Goal: Information Seeking & Learning: Learn about a topic

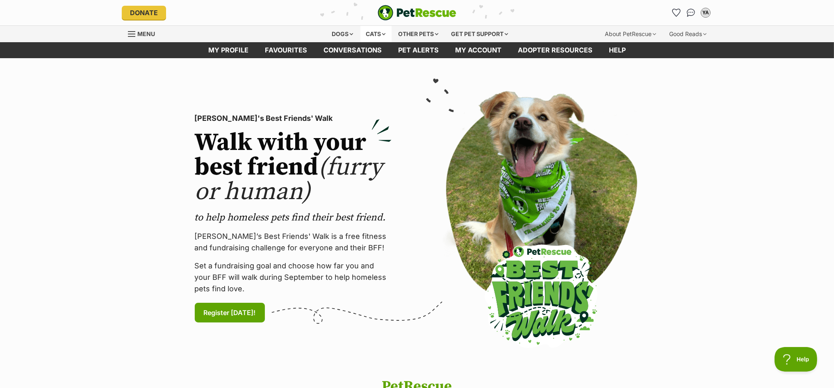
click at [376, 33] on div "Cats" at bounding box center [375, 34] width 31 height 16
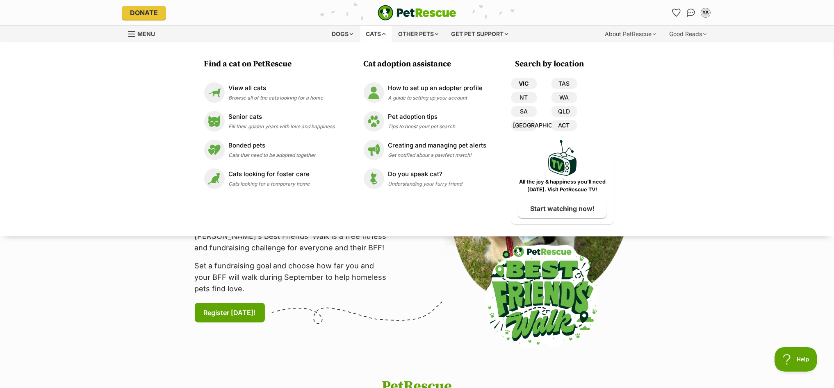
click at [523, 83] on link "VIC" at bounding box center [523, 83] width 25 height 11
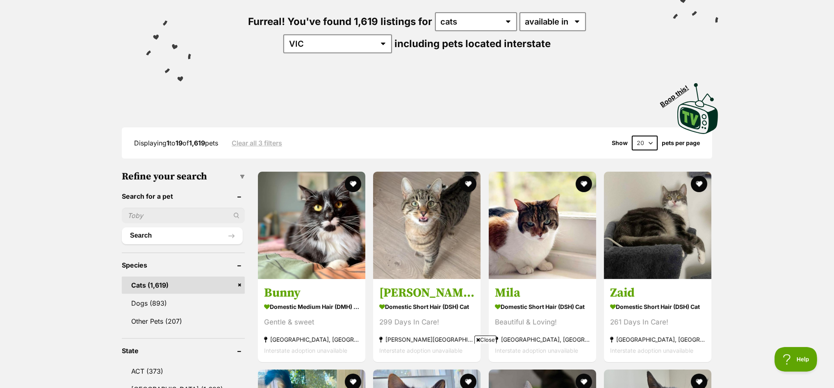
scroll to position [205, 0]
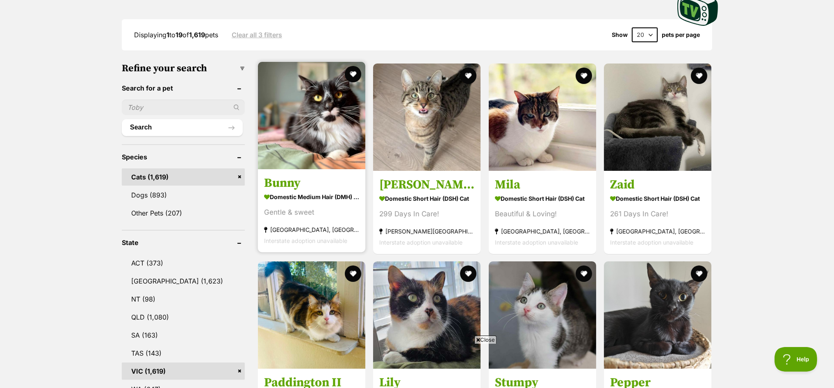
click at [316, 114] on img at bounding box center [311, 115] width 107 height 107
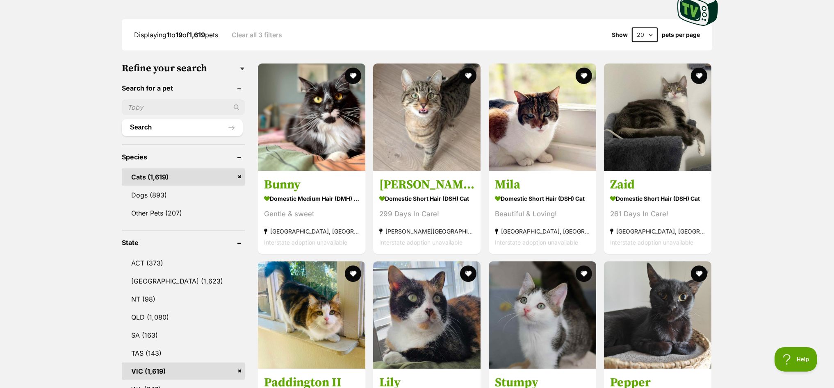
click at [164, 103] on input "text" at bounding box center [183, 108] width 123 height 16
type input "indie"
click at [122, 119] on button "Search" at bounding box center [182, 127] width 121 height 16
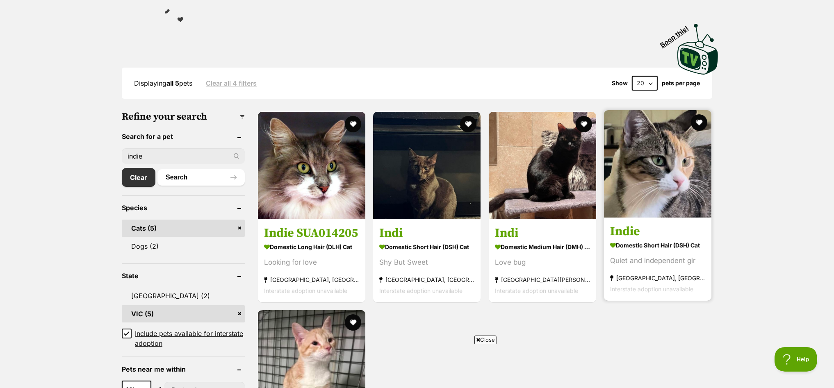
click at [645, 157] on img at bounding box center [657, 163] width 107 height 107
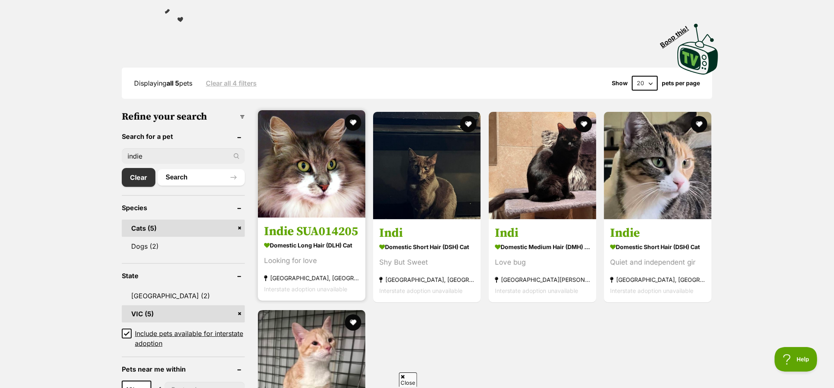
click at [310, 149] on img at bounding box center [311, 163] width 107 height 107
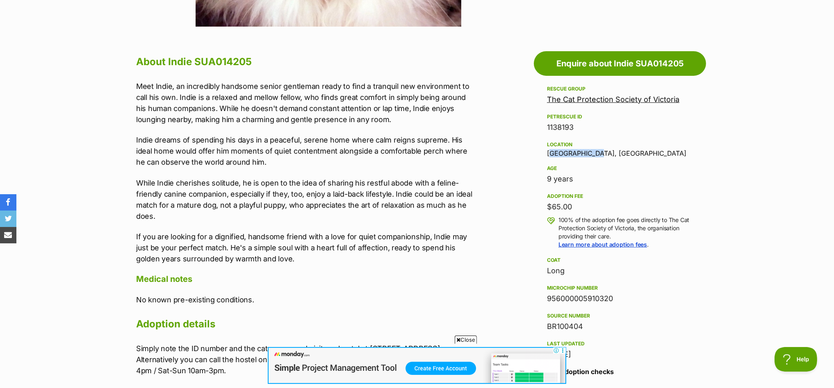
drag, startPoint x: 595, startPoint y: 153, endPoint x: 545, endPoint y: 155, distance: 49.2
click at [545, 155] on aside "Rescue group The Cat Protection Society of Victoria PetRescue ID 1138193 Locati…" at bounding box center [620, 296] width 172 height 424
copy div "Greensborough"
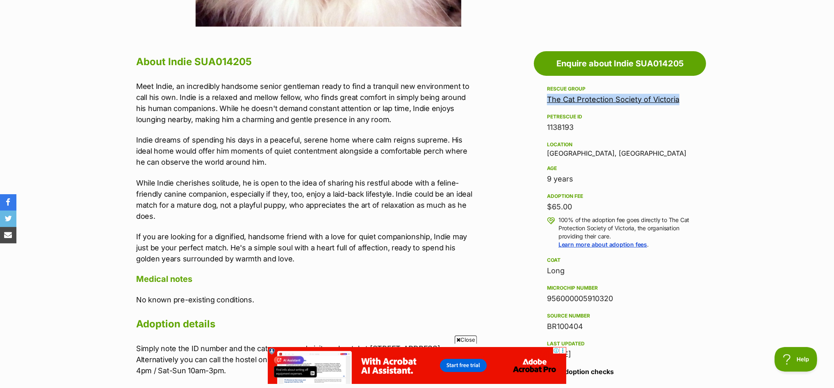
drag, startPoint x: 695, startPoint y: 99, endPoint x: 547, endPoint y: 98, distance: 147.6
click at [547, 98] on aside "Rescue group The Cat Protection Society of Victoria PetRescue ID 1138193 Locati…" at bounding box center [620, 296] width 172 height 424
copy link "The Cat Protection Society of Victoria"
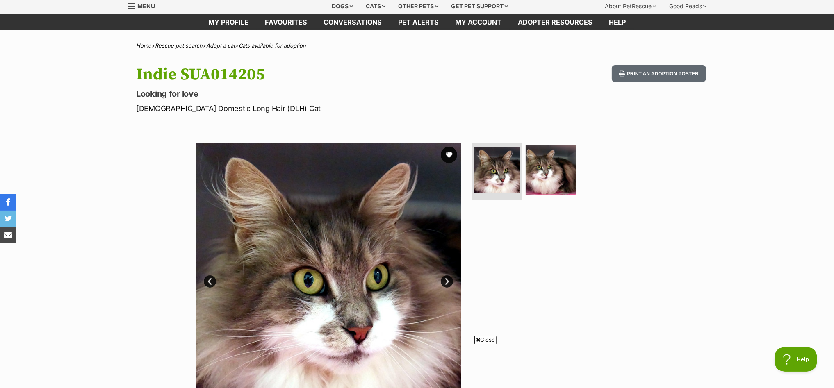
scroll to position [51, 0]
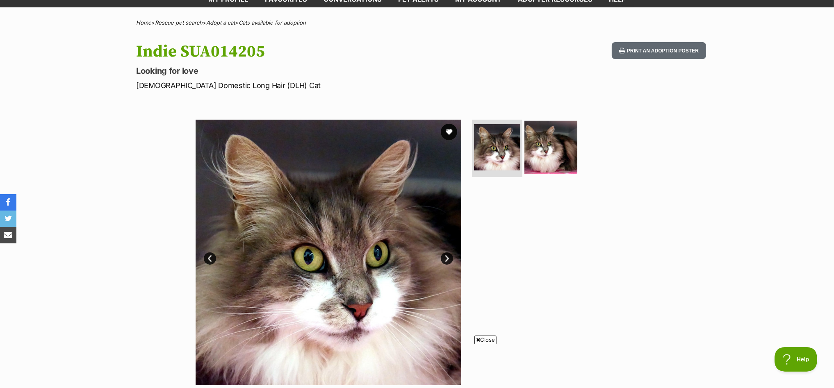
click at [553, 146] on img at bounding box center [550, 147] width 53 height 53
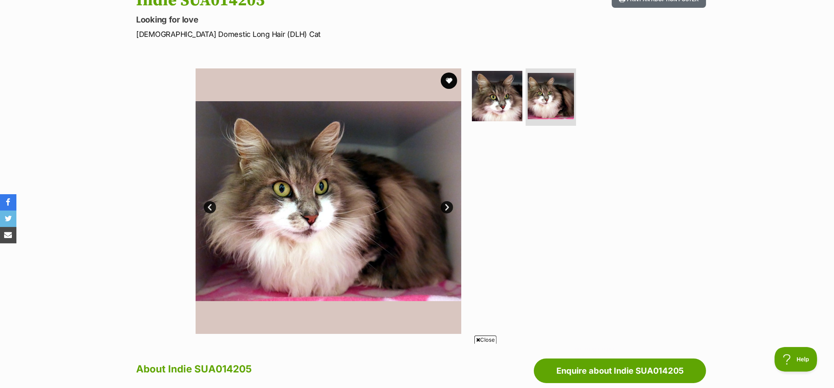
scroll to position [0, 0]
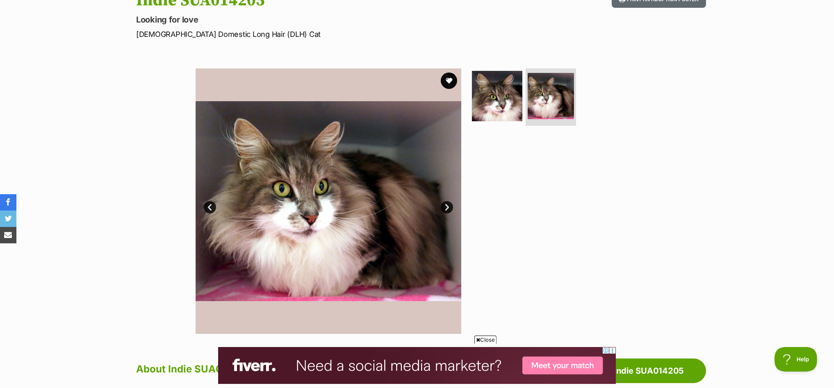
click at [448, 205] on link "Next" at bounding box center [447, 207] width 12 height 12
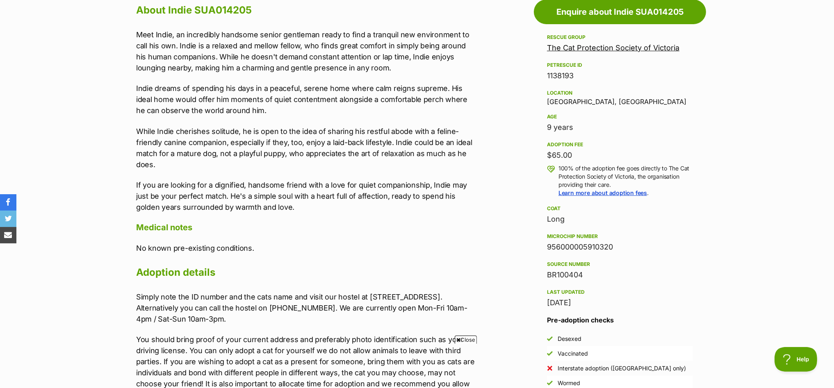
scroll to position [307, 0]
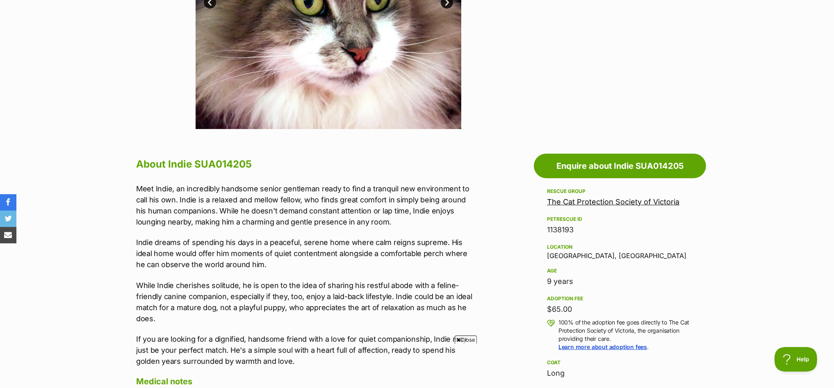
click at [471, 339] on span "Close" at bounding box center [466, 340] width 22 height 8
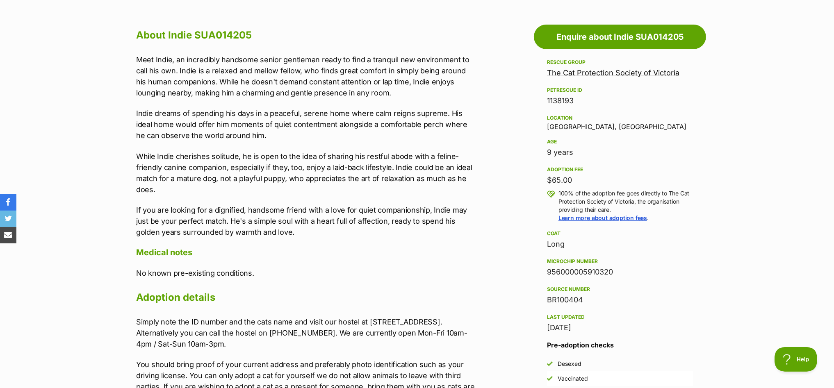
scroll to position [461, 0]
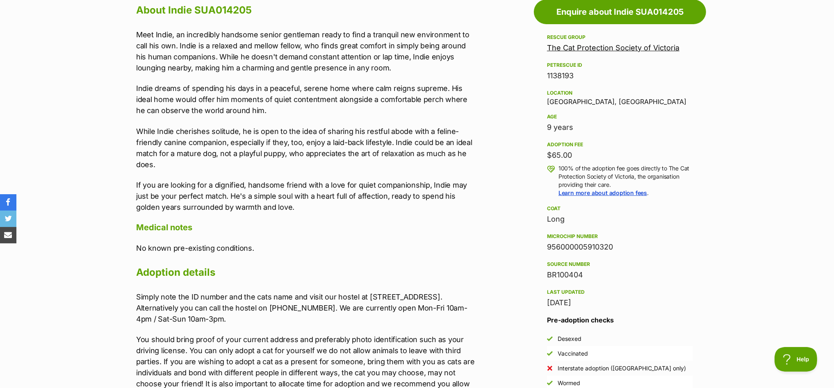
click at [617, 46] on link "The Cat Protection Society of Victoria" at bounding box center [613, 47] width 132 height 9
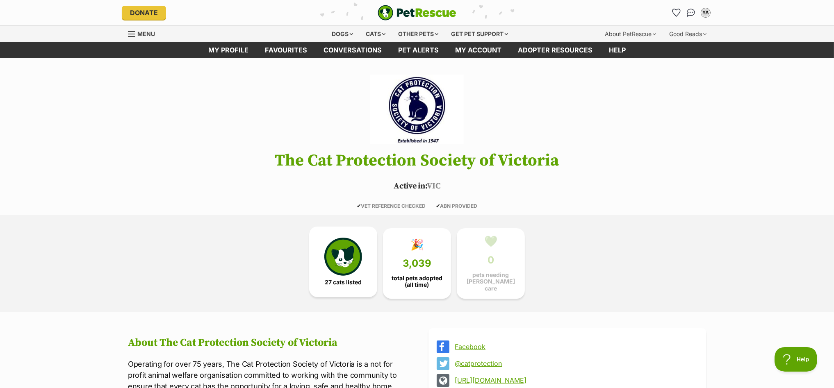
click at [333, 259] on img at bounding box center [343, 257] width 38 height 38
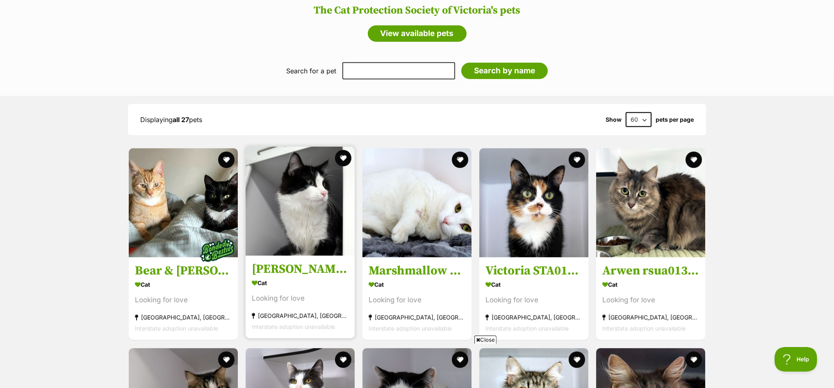
click at [301, 180] on img at bounding box center [300, 201] width 109 height 109
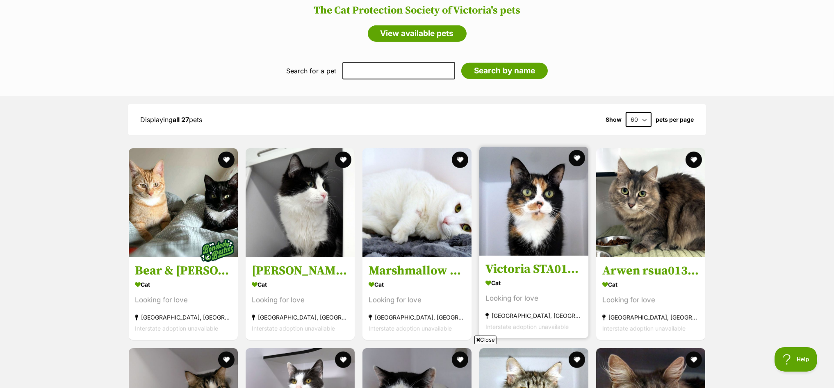
click at [559, 199] on img at bounding box center [533, 201] width 109 height 109
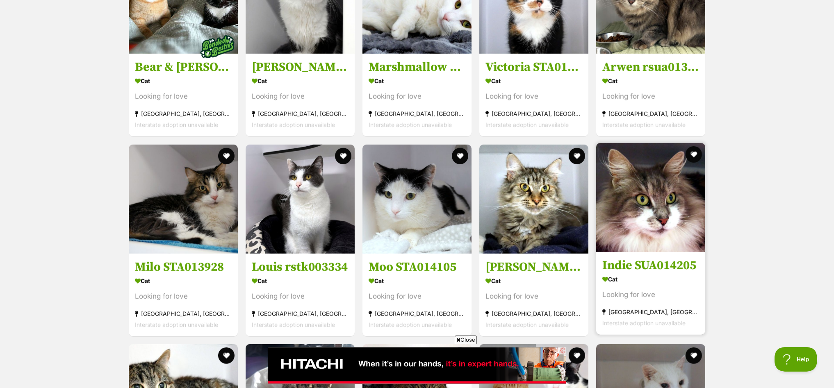
scroll to position [761, 0]
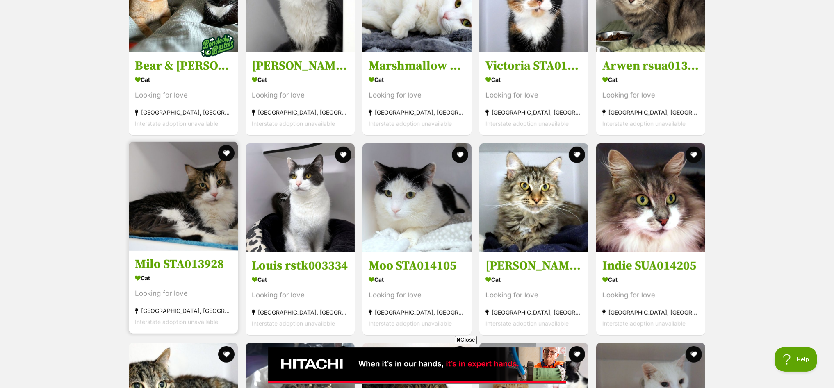
click at [185, 197] on img at bounding box center [183, 196] width 109 height 109
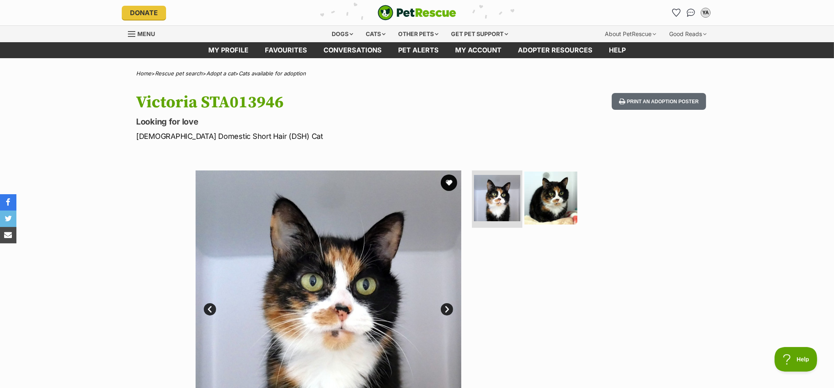
click at [550, 201] on img at bounding box center [550, 198] width 53 height 53
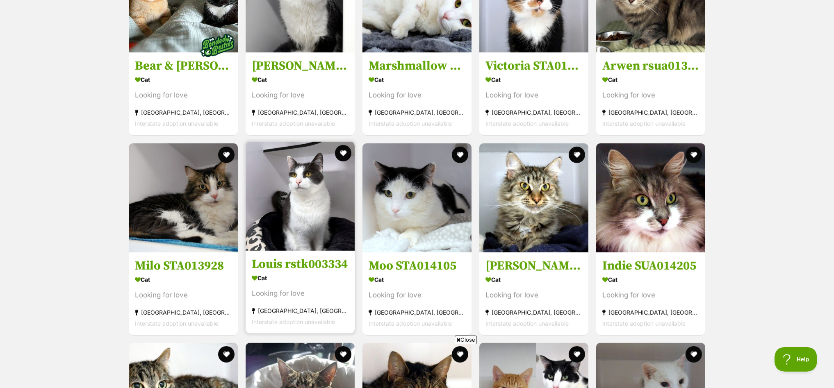
click at [300, 183] on img at bounding box center [300, 196] width 109 height 109
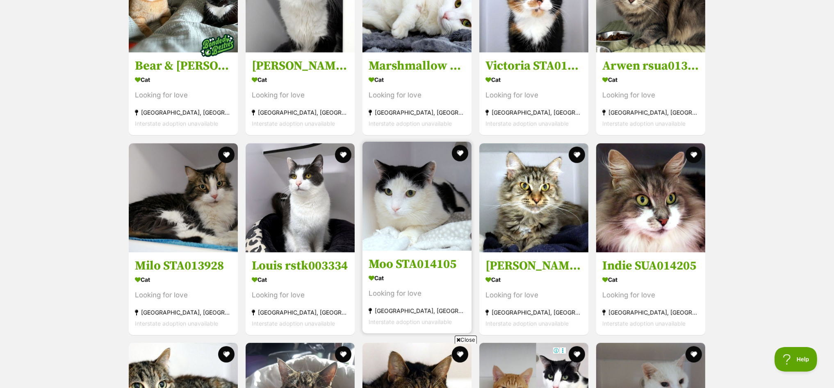
click at [407, 181] on img at bounding box center [417, 196] width 109 height 109
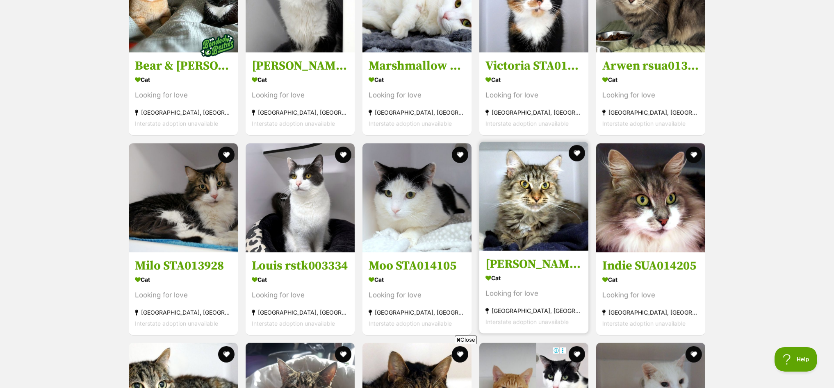
click at [538, 181] on img at bounding box center [533, 196] width 109 height 109
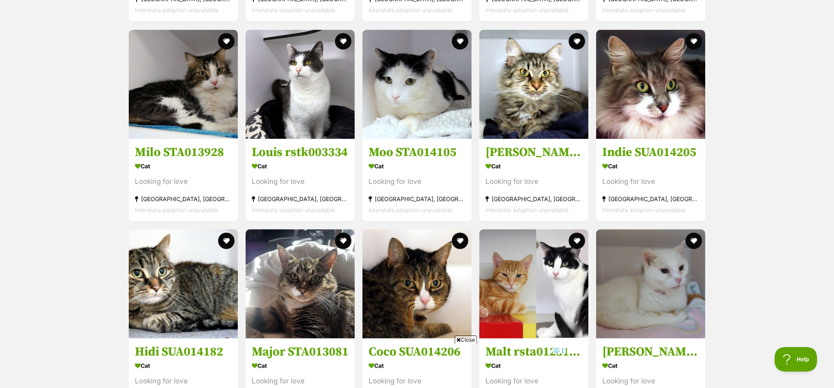
scroll to position [1017, 0]
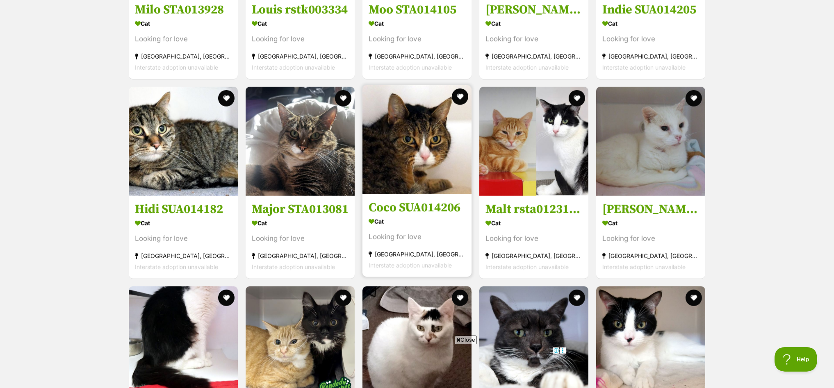
click at [419, 137] on img at bounding box center [417, 139] width 109 height 109
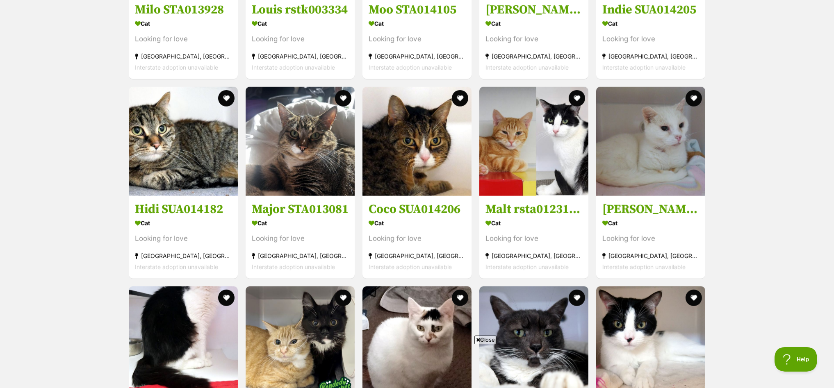
scroll to position [0, 0]
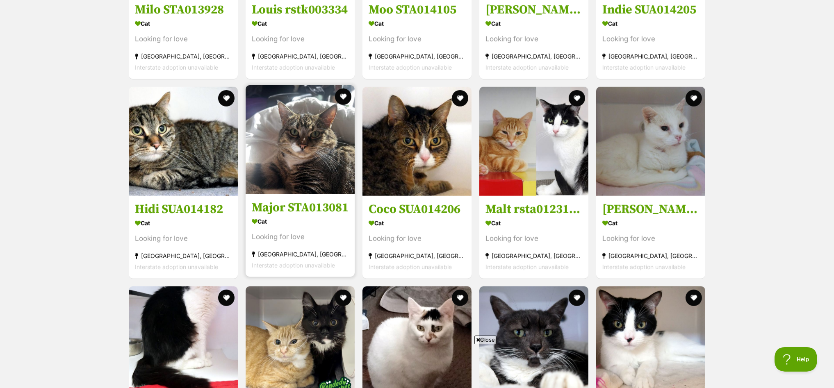
click at [311, 115] on img at bounding box center [300, 139] width 109 height 109
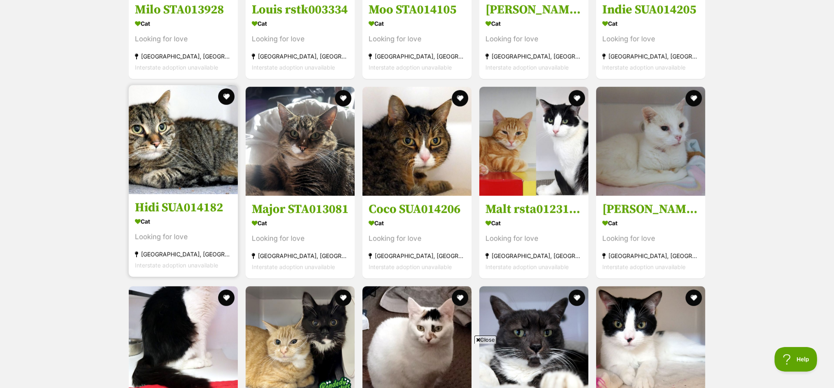
click at [170, 128] on img at bounding box center [183, 139] width 109 height 109
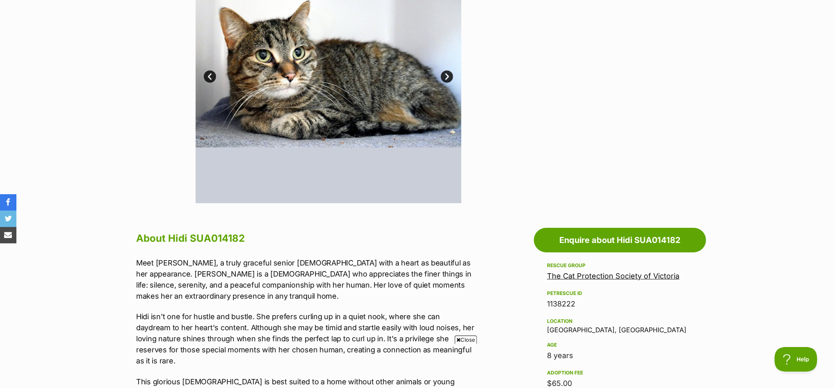
scroll to position [153, 0]
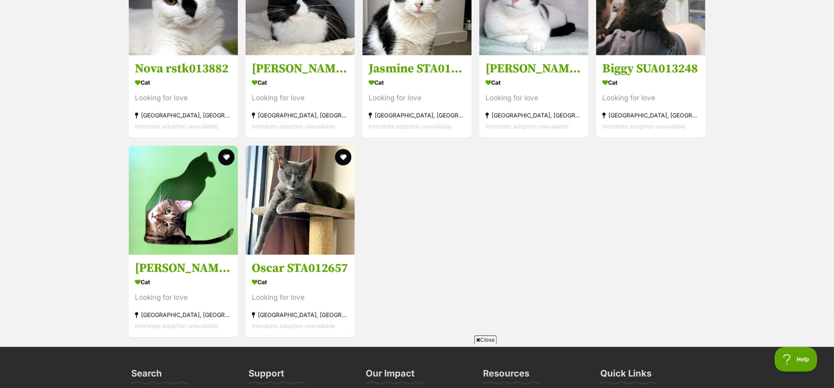
scroll to position [1581, 0]
